Goal: Transaction & Acquisition: Purchase product/service

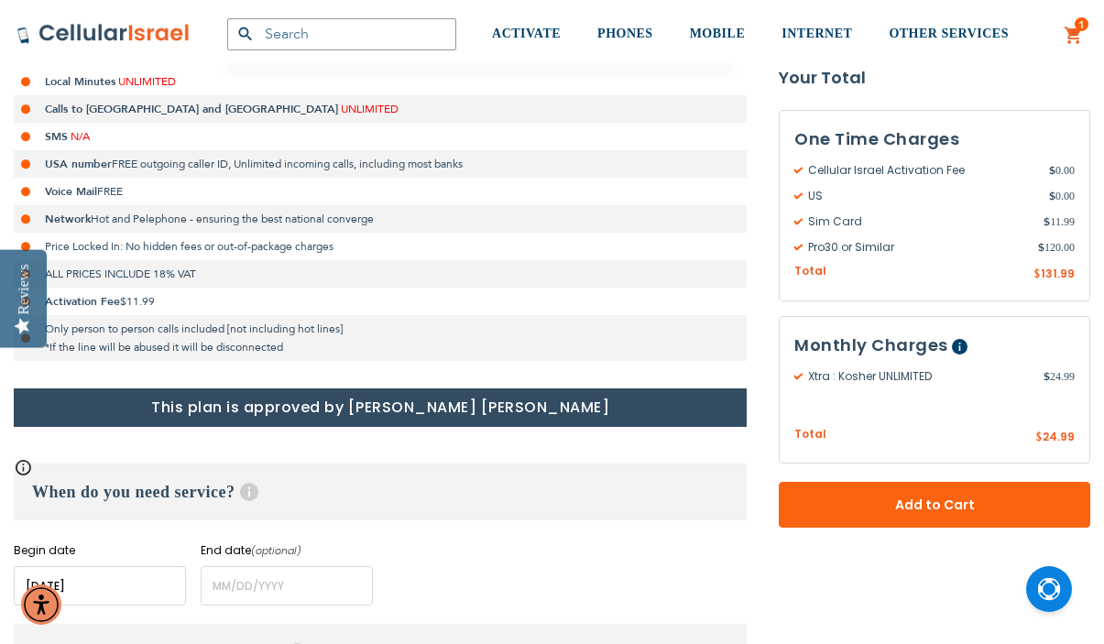
scroll to position [567, 0]
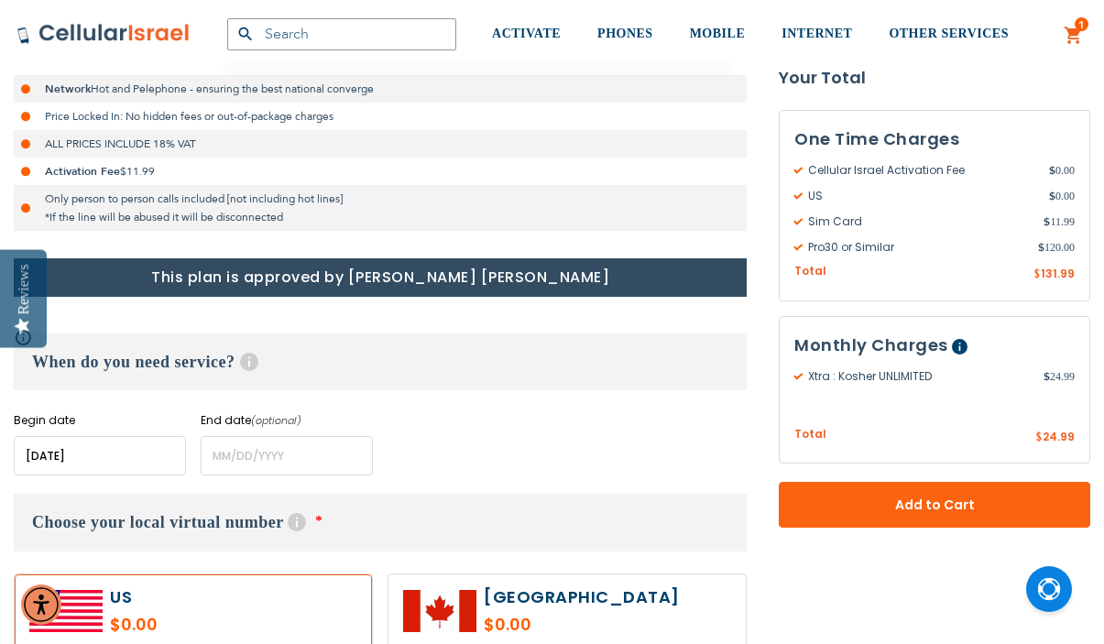
click at [123, 466] on input "name" at bounding box center [100, 455] width 172 height 39
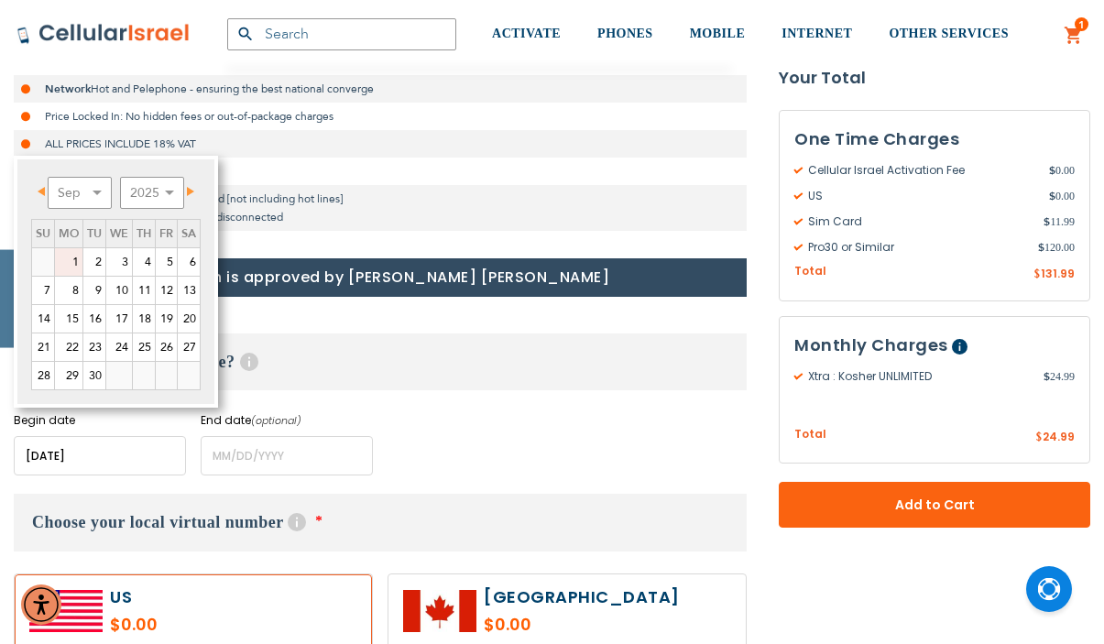
click at [75, 263] on link "1" at bounding box center [68, 261] width 27 height 27
type input "[DATE]"
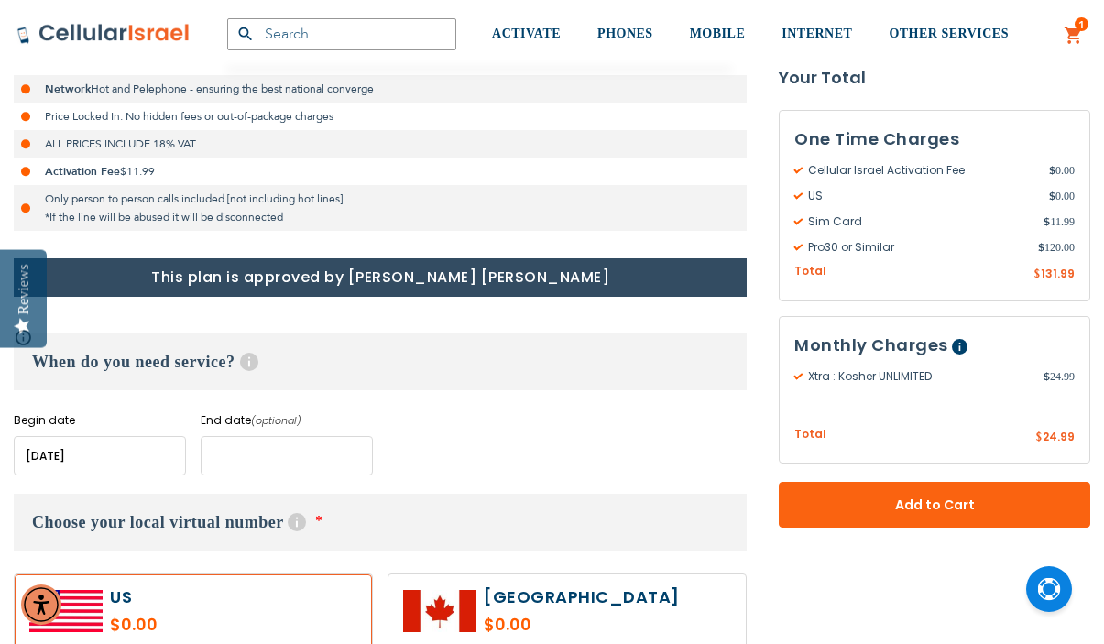
click at [284, 456] on input "name" at bounding box center [287, 455] width 172 height 39
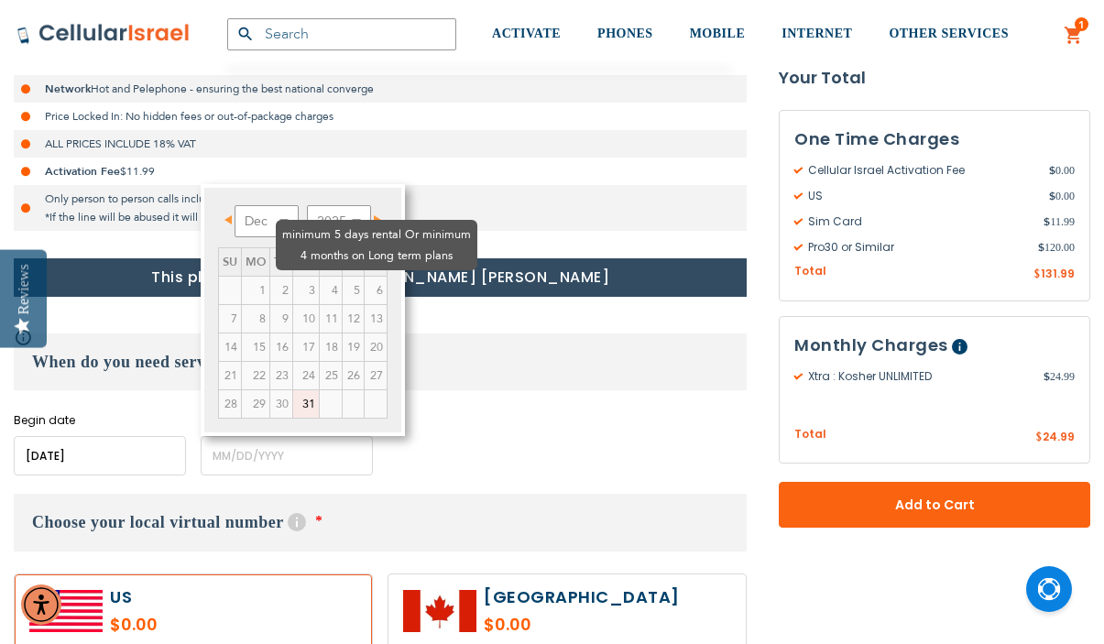
click at [320, 277] on td "4" at bounding box center [331, 291] width 23 height 28
click at [293, 277] on td "3" at bounding box center [306, 291] width 27 height 28
click at [386, 277] on td "6" at bounding box center [376, 291] width 23 height 28
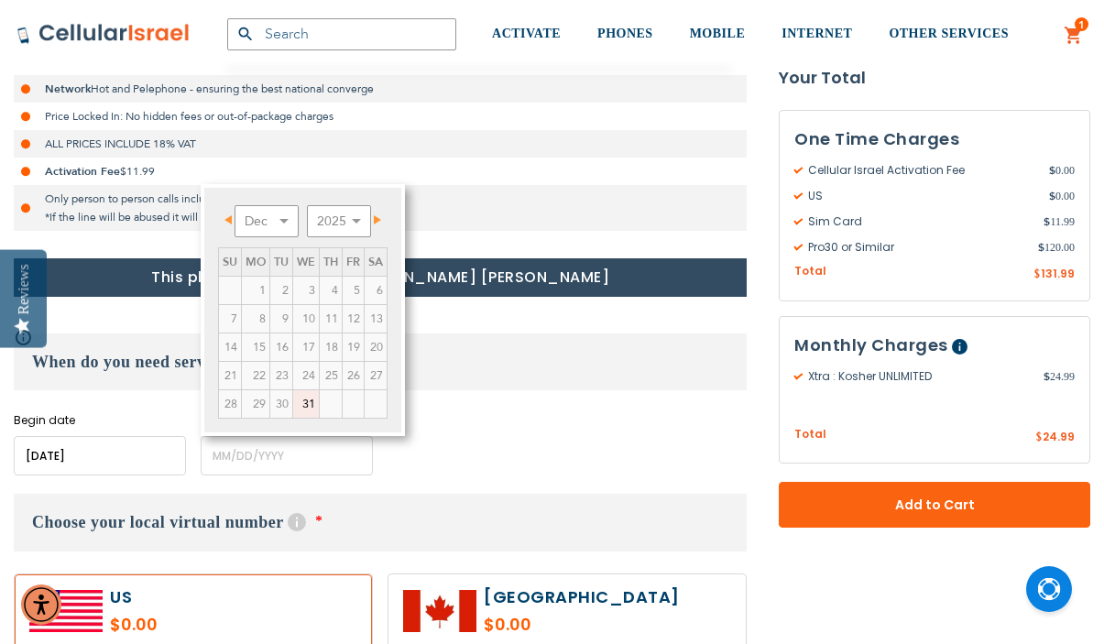
click at [381, 215] on span "Next" at bounding box center [377, 219] width 7 height 9
click at [227, 221] on span "Prev" at bounding box center [228, 219] width 7 height 9
click at [281, 407] on link "30" at bounding box center [281, 403] width 22 height 27
type input "[DATE]"
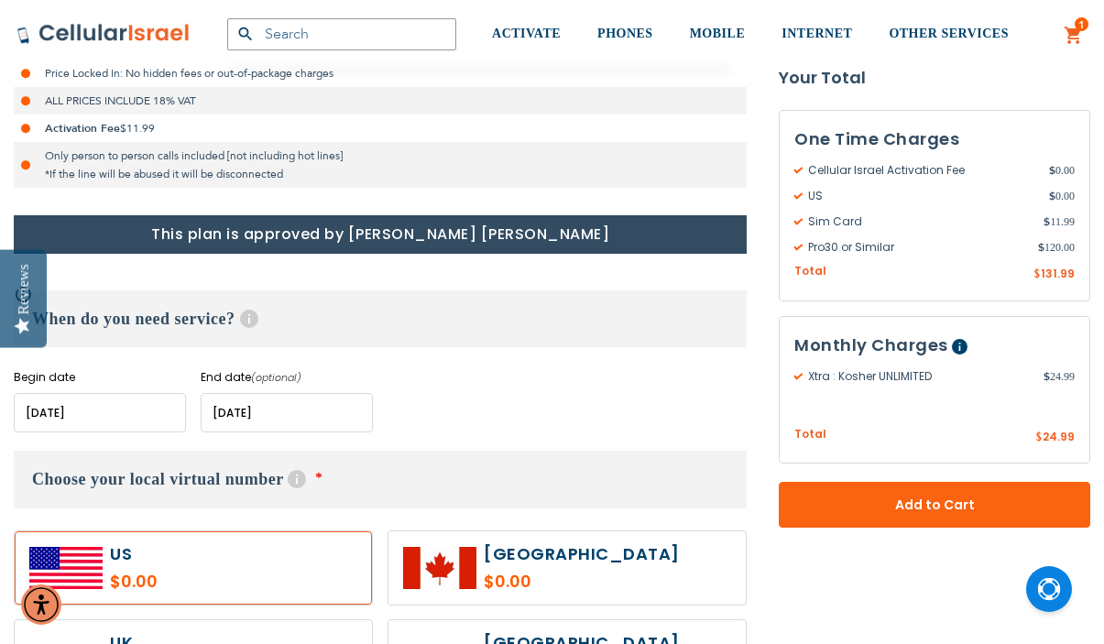
scroll to position [753, 0]
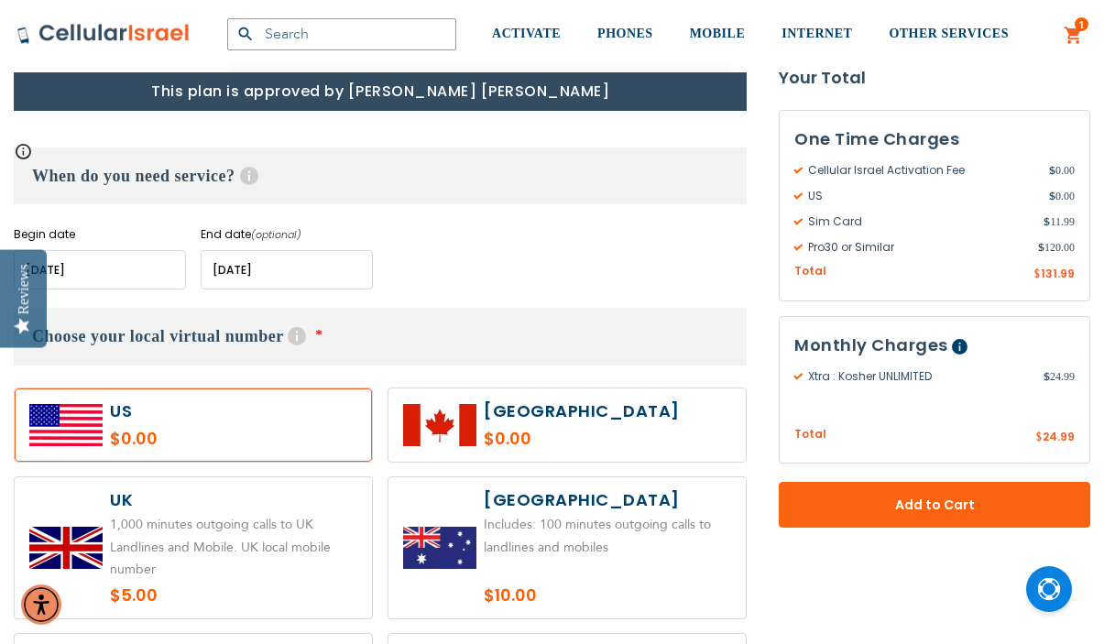
click at [189, 438] on label at bounding box center [193, 425] width 357 height 73
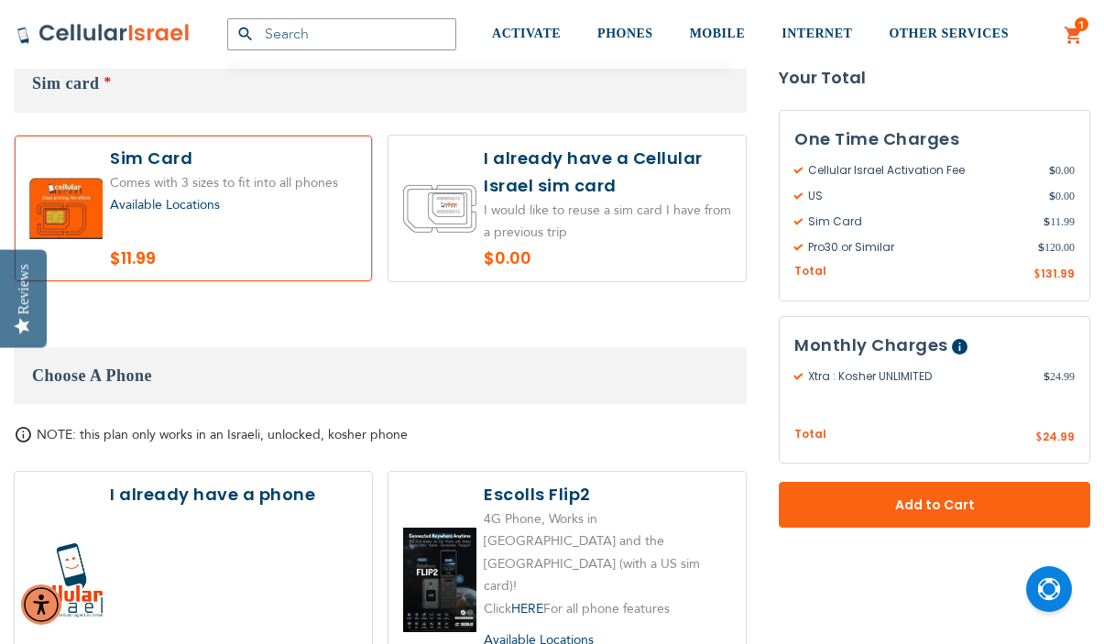
scroll to position [1887, 0]
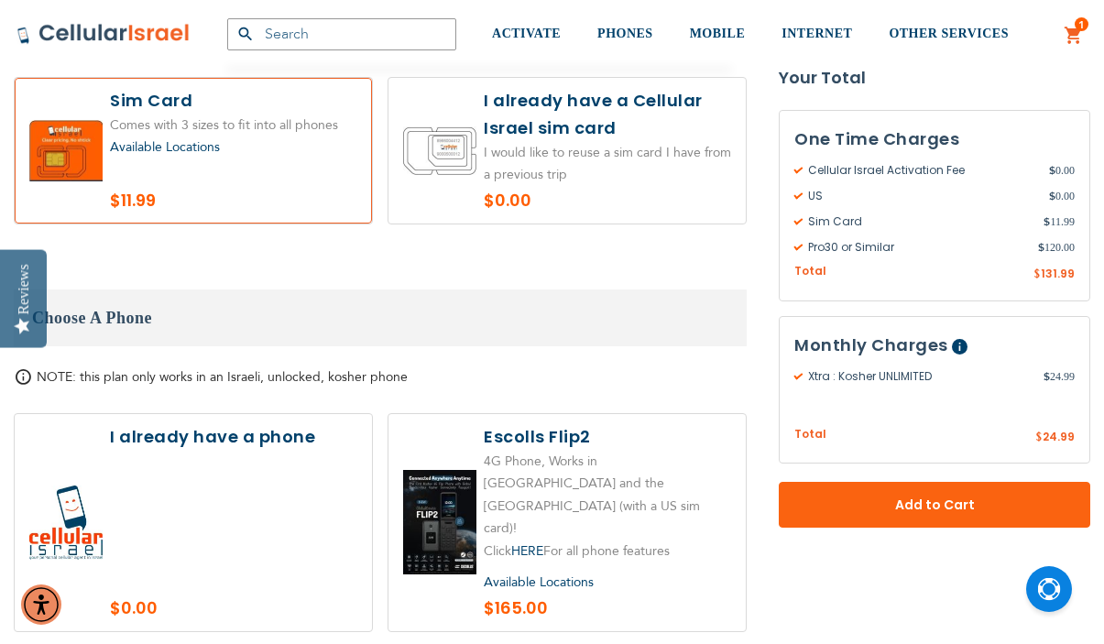
click at [259, 495] on label at bounding box center [193, 522] width 357 height 217
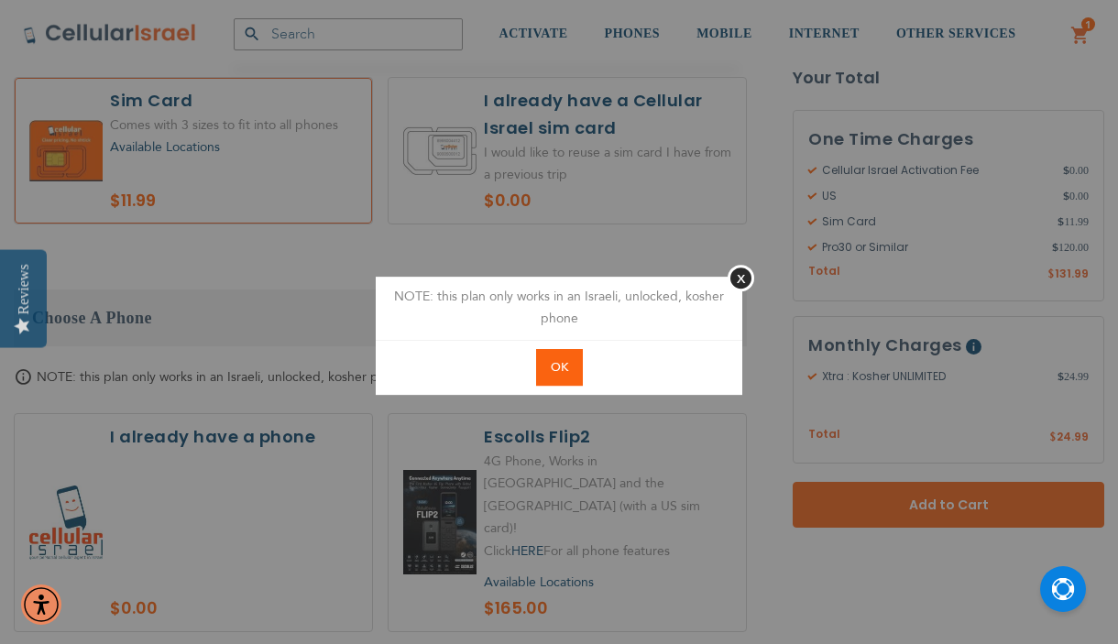
click at [562, 380] on button "OK" at bounding box center [559, 368] width 47 height 38
radio input "true"
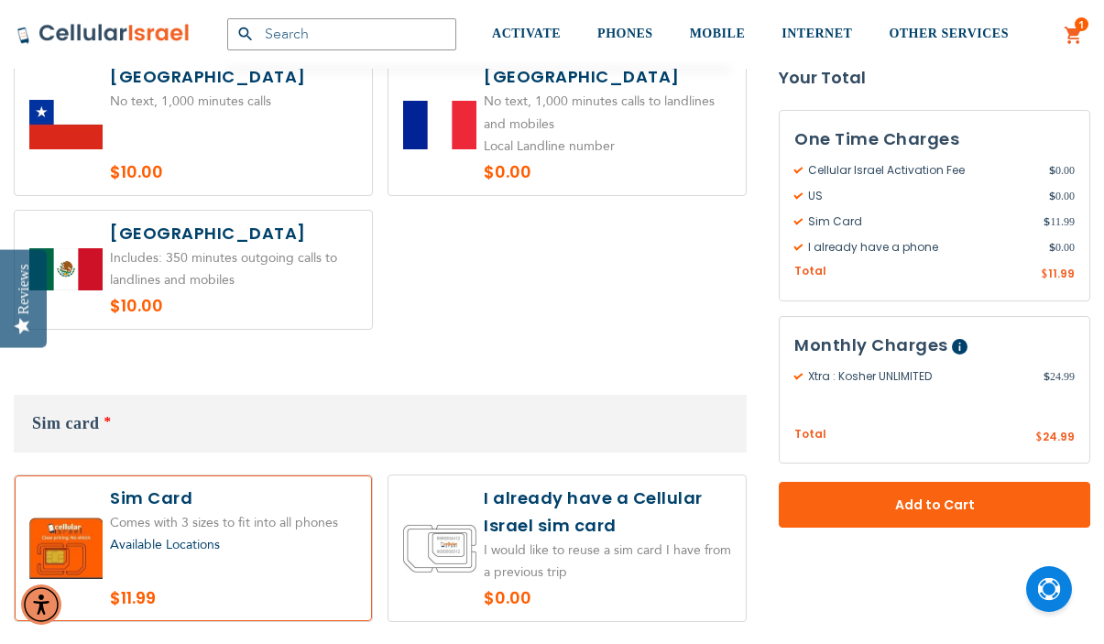
scroll to position [1589, 0]
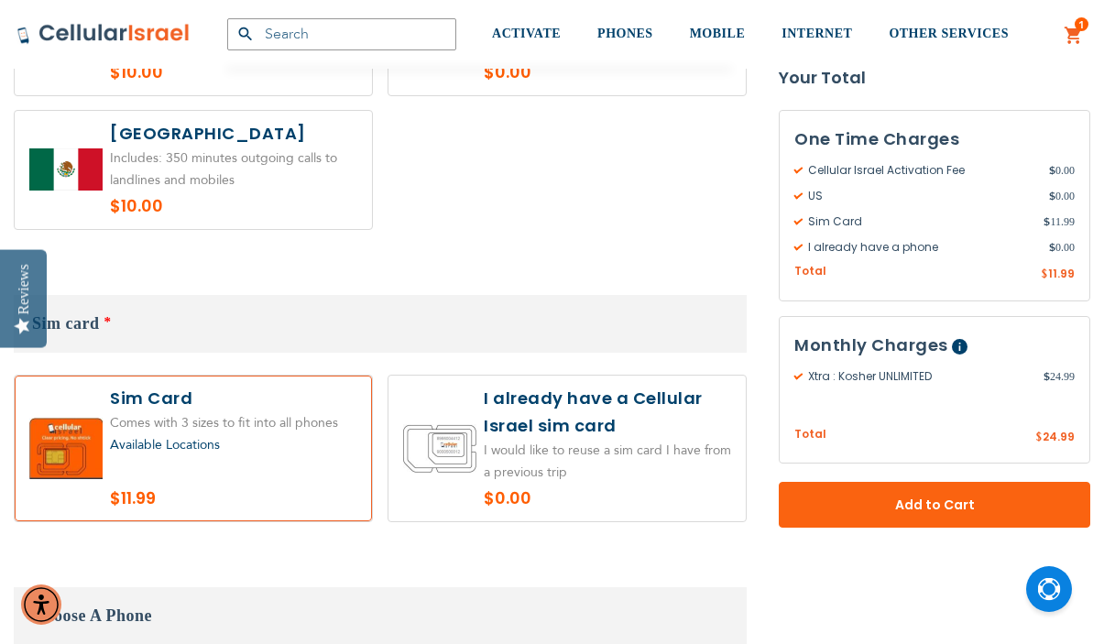
click at [555, 475] on label at bounding box center [567, 449] width 357 height 146
radio input "true"
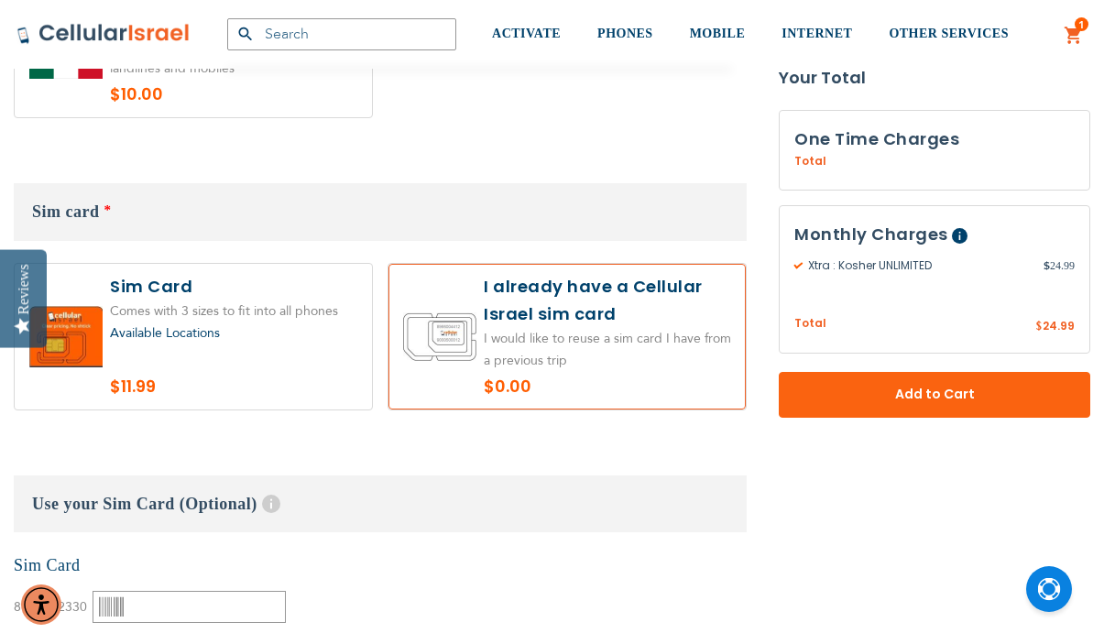
scroll to position [1820, 0]
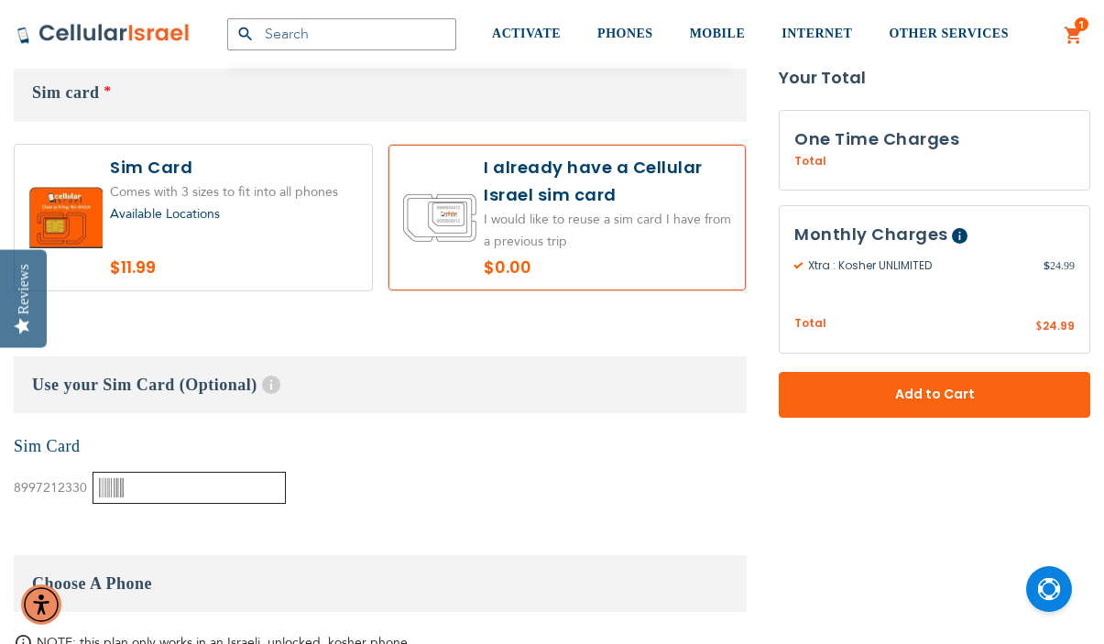
click at [151, 472] on input "text" at bounding box center [189, 488] width 193 height 32
paste input "89972123300003571775"
click at [192, 472] on input "89972123300003571775" at bounding box center [189, 488] width 193 height 32
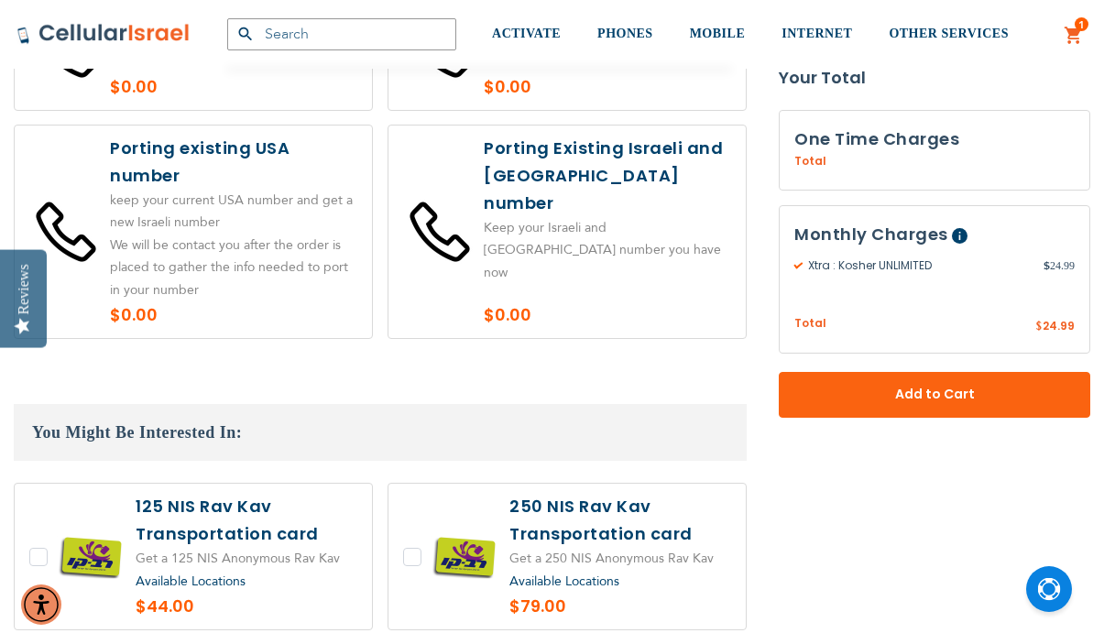
scroll to position [3773, 0]
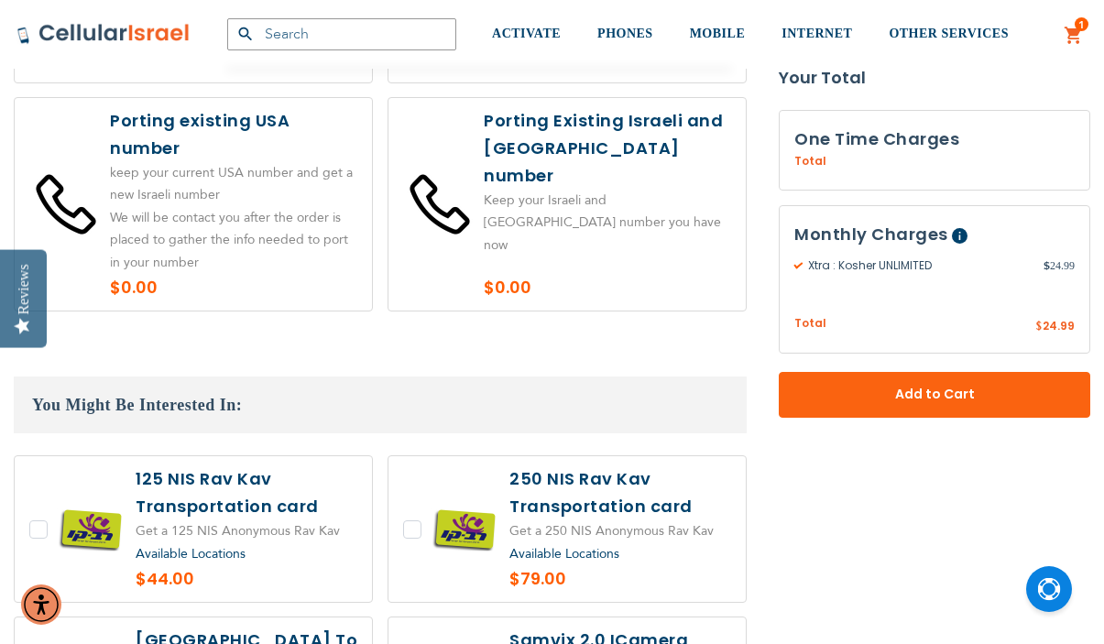
type input "0003571775"
click at [36, 456] on label at bounding box center [193, 529] width 357 height 146
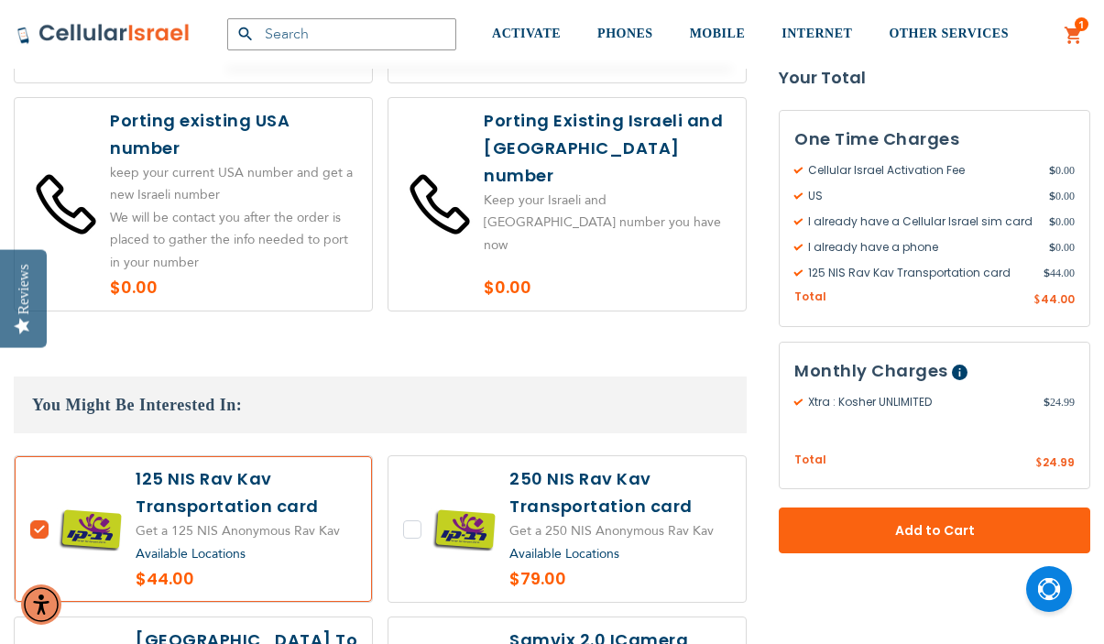
click at [221, 545] on span "Available Locations" at bounding box center [191, 553] width 110 height 17
click at [228, 545] on span "Available Locations" at bounding box center [191, 553] width 110 height 17
click at [227, 545] on span "Available Locations" at bounding box center [191, 553] width 110 height 17
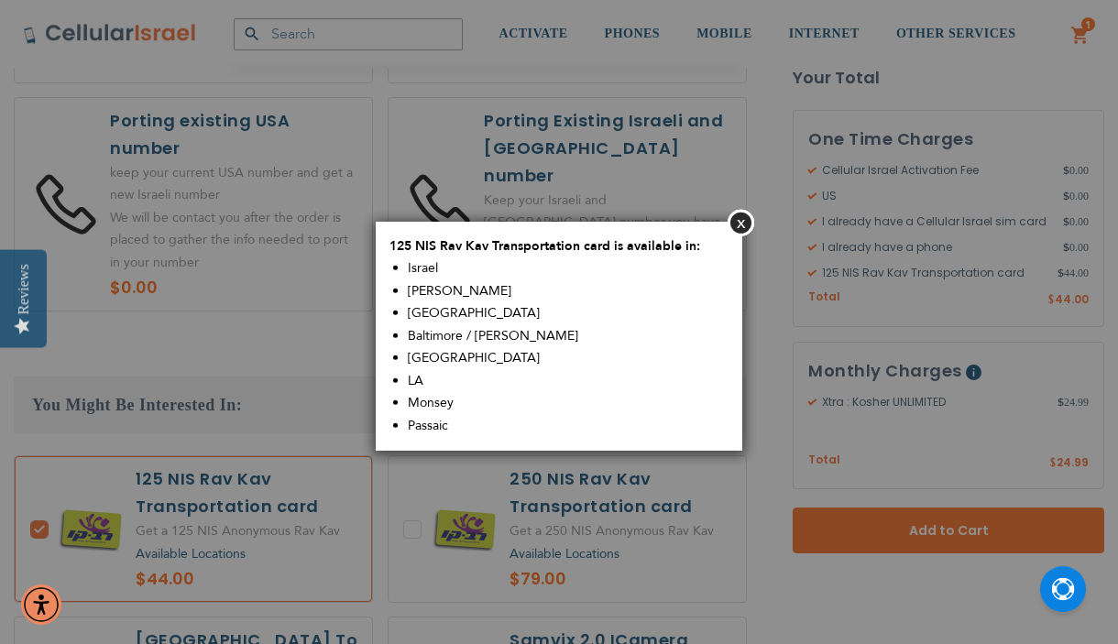
click at [44, 425] on aside "Close 125 NIS Rav Kav Transportation card is available in: [GEOGRAPHIC_DATA] Si…" at bounding box center [559, 322] width 1118 height 644
click at [41, 429] on aside "Close 125 NIS Rav Kav Transportation card is available in: [GEOGRAPHIC_DATA] Si…" at bounding box center [559, 322] width 1118 height 644
click at [737, 226] on button "Close" at bounding box center [741, 222] width 27 height 27
click at [740, 226] on button "Close" at bounding box center [741, 222] width 27 height 27
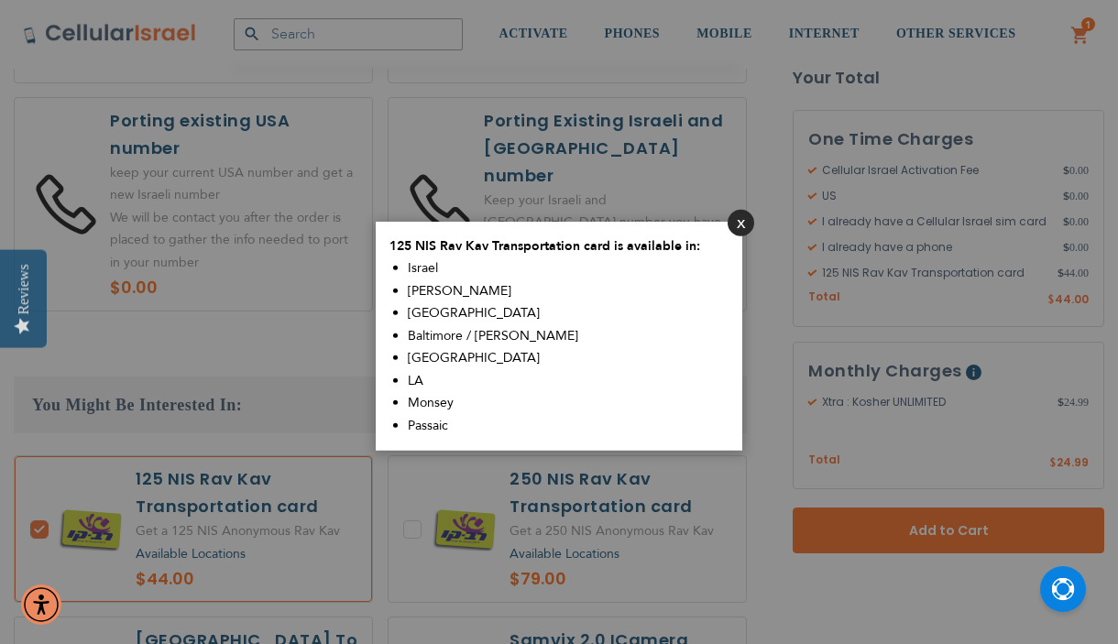
click at [739, 214] on button "Close" at bounding box center [741, 222] width 27 height 27
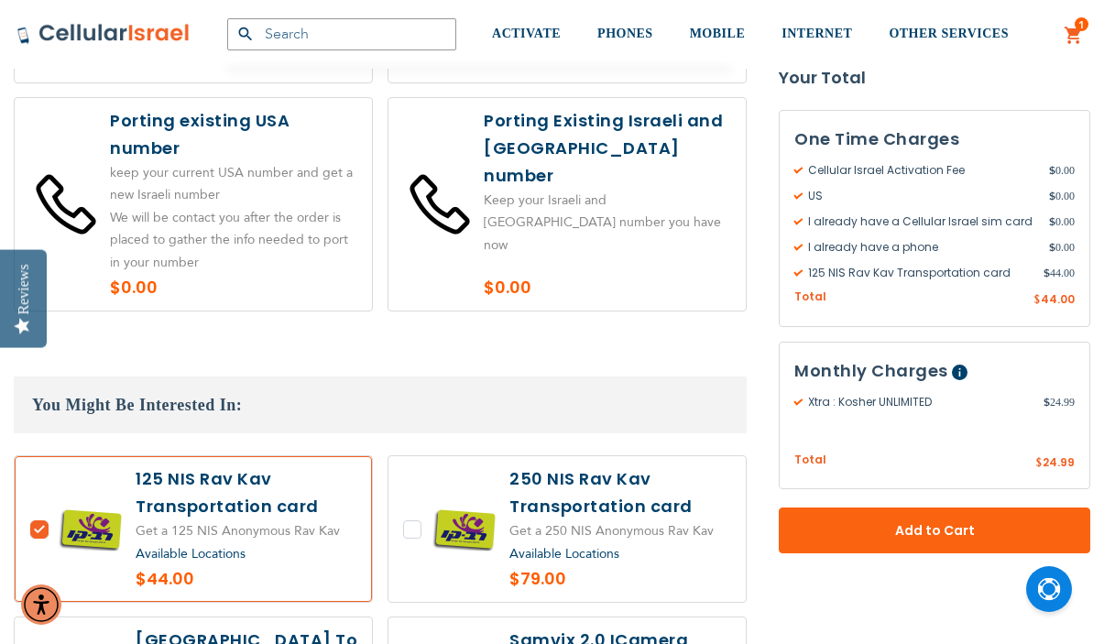
click at [39, 456] on label at bounding box center [193, 529] width 357 height 146
checkbox input "false"
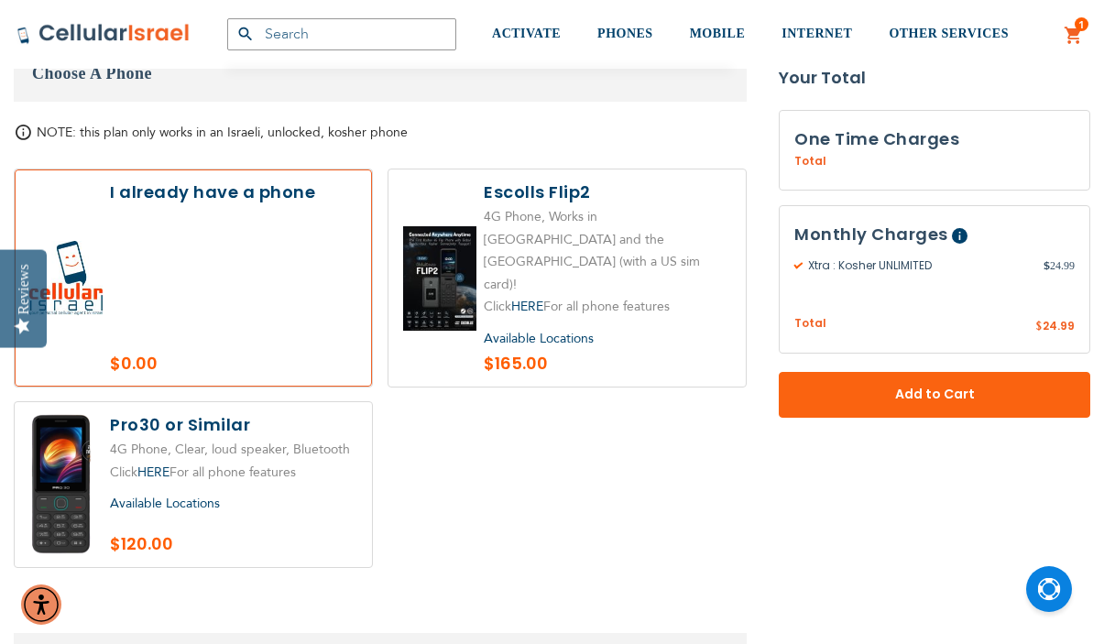
scroll to position [2023, 0]
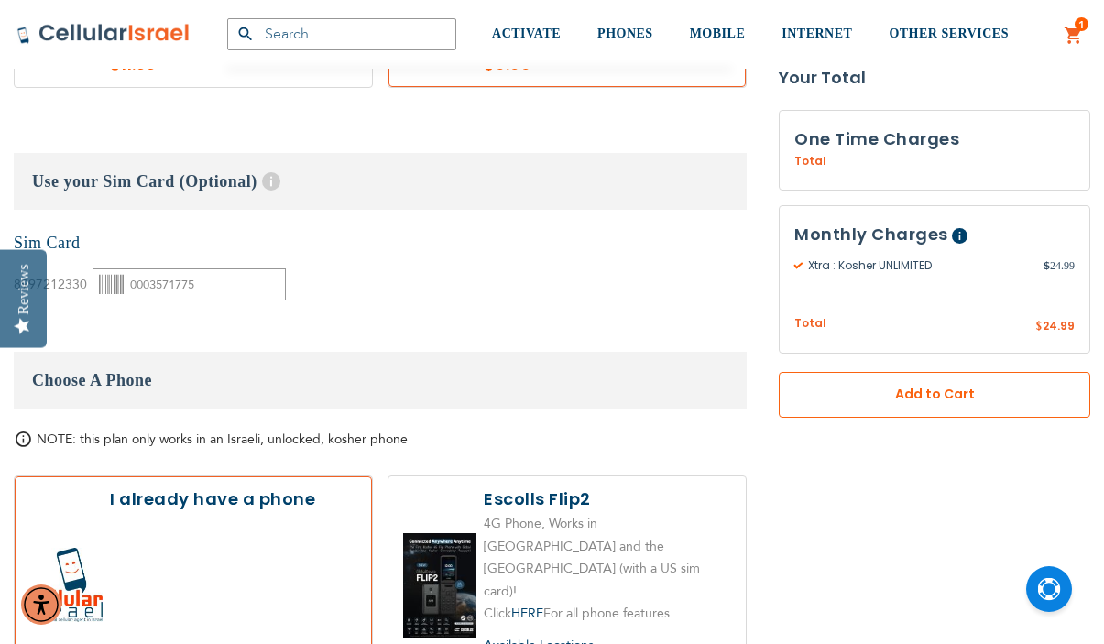
click at [927, 389] on span "Add to Cart" at bounding box center [934, 394] width 191 height 19
